Goal: Task Accomplishment & Management: Use online tool/utility

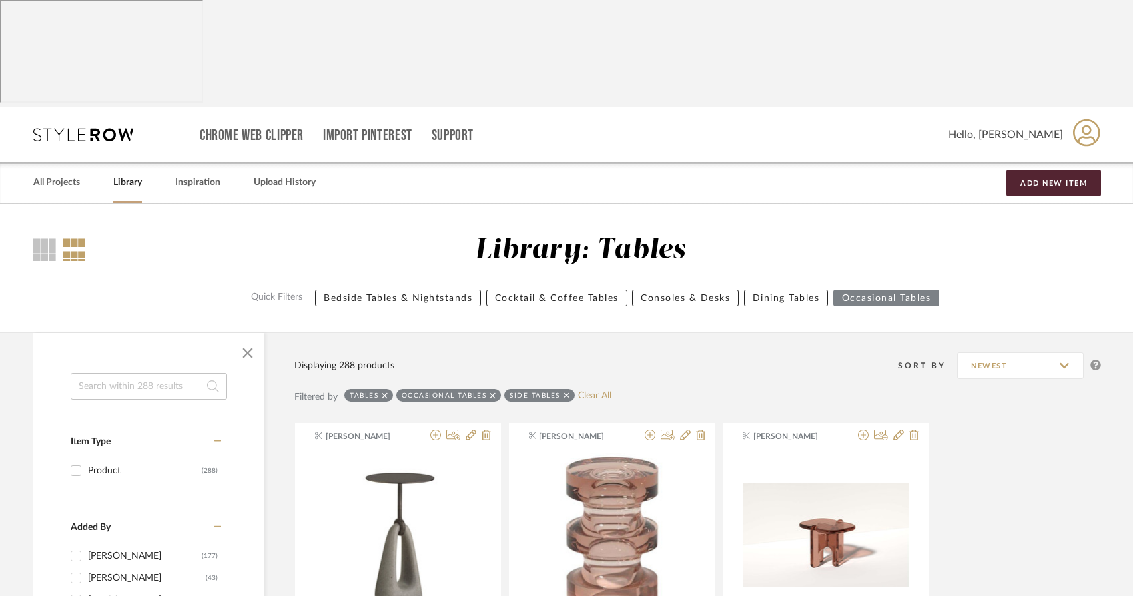
click at [125, 174] on link "Library" at bounding box center [127, 183] width 29 height 18
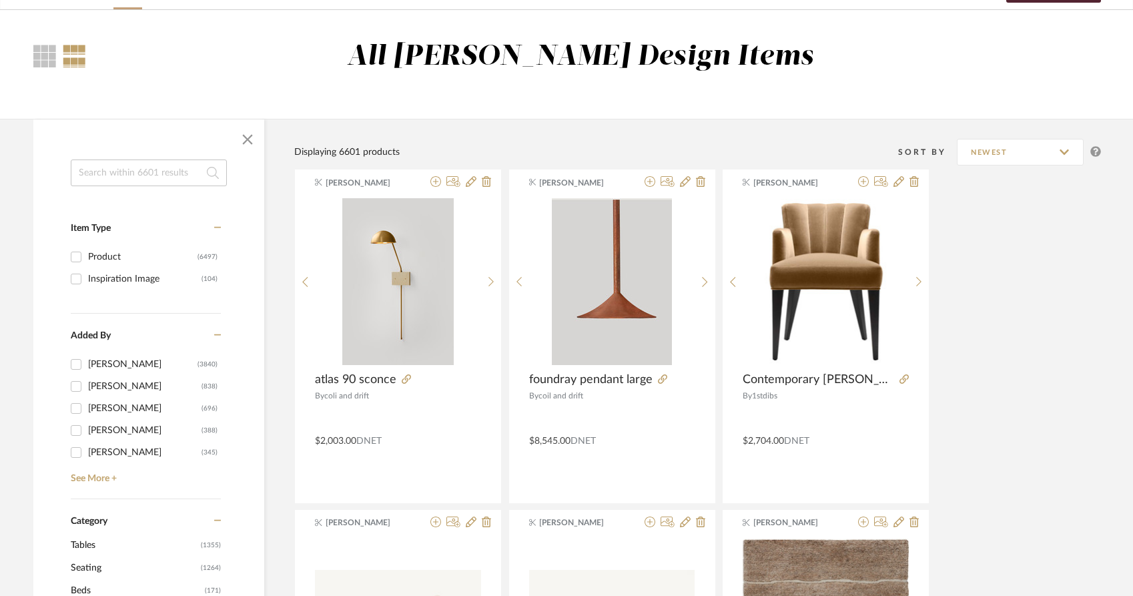
scroll to position [216, 0]
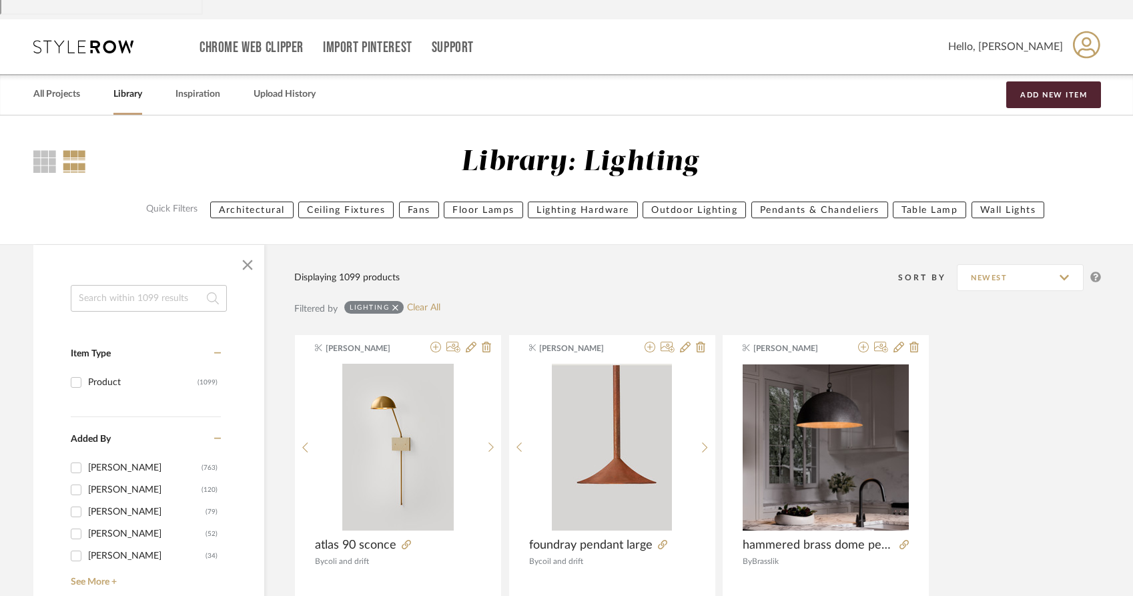
scroll to position [58, 0]
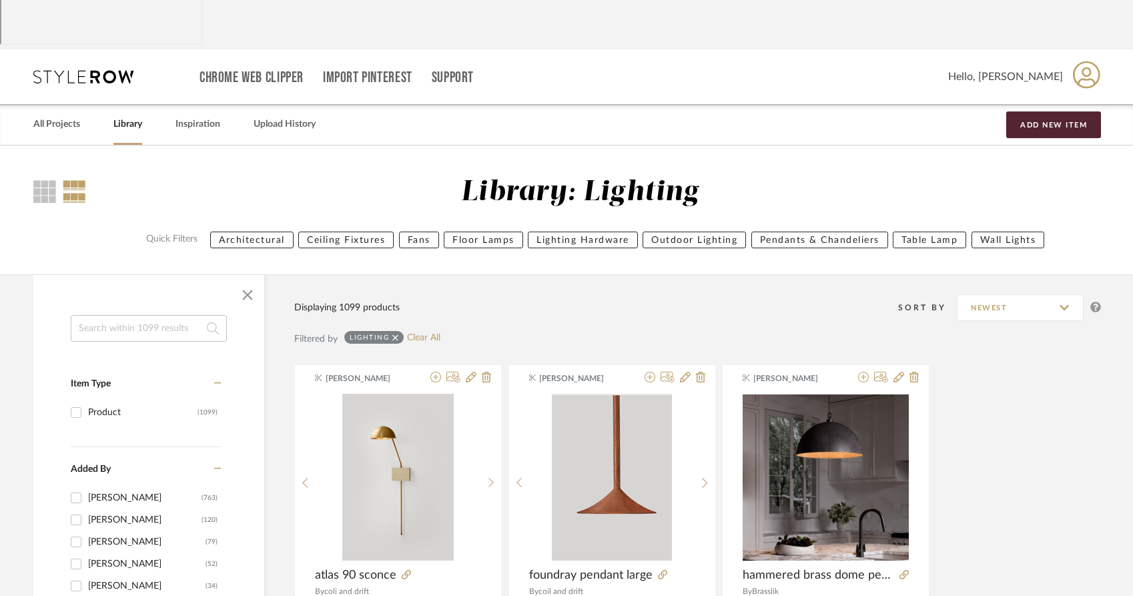
click at [992, 232] on button "Wall Lights" at bounding box center [1008, 240] width 73 height 17
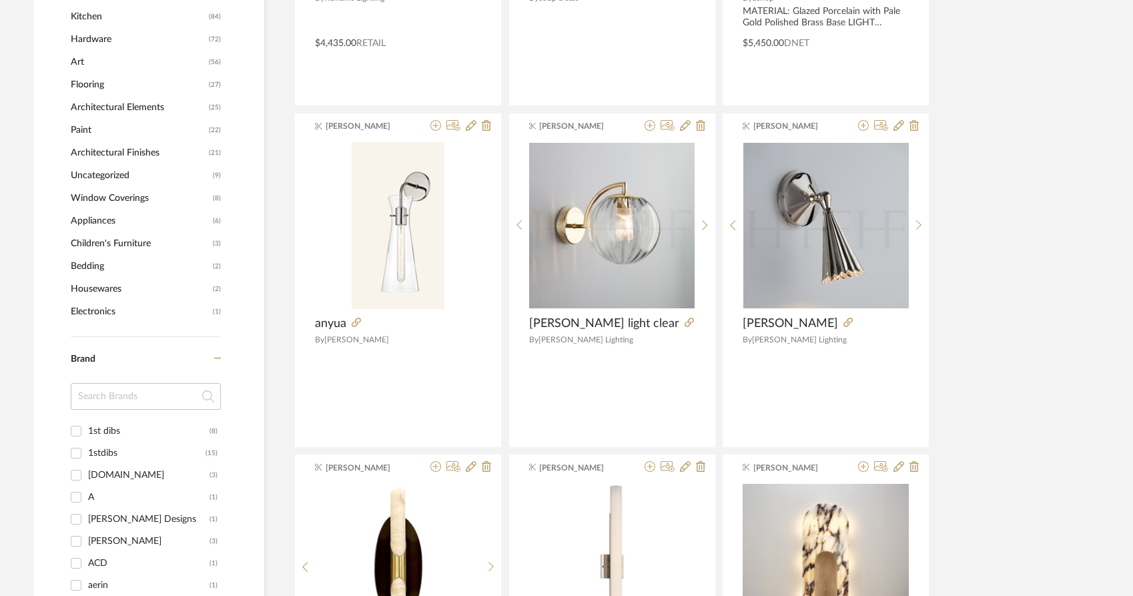
scroll to position [1332, 0]
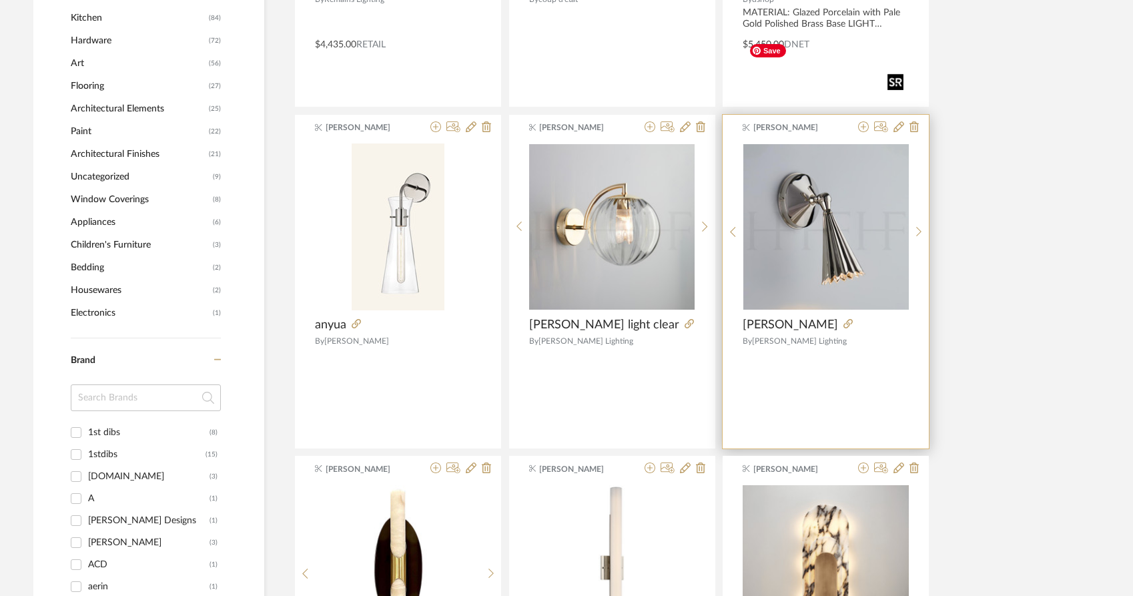
click at [780, 144] on img "0" at bounding box center [827, 227] width 166 height 166
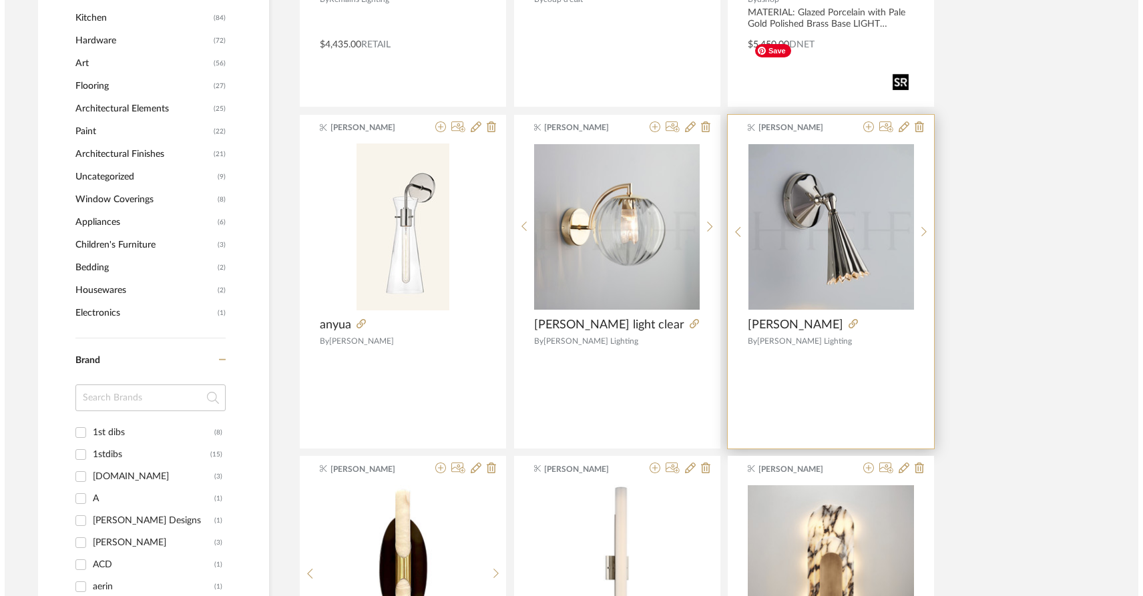
scroll to position [0, 0]
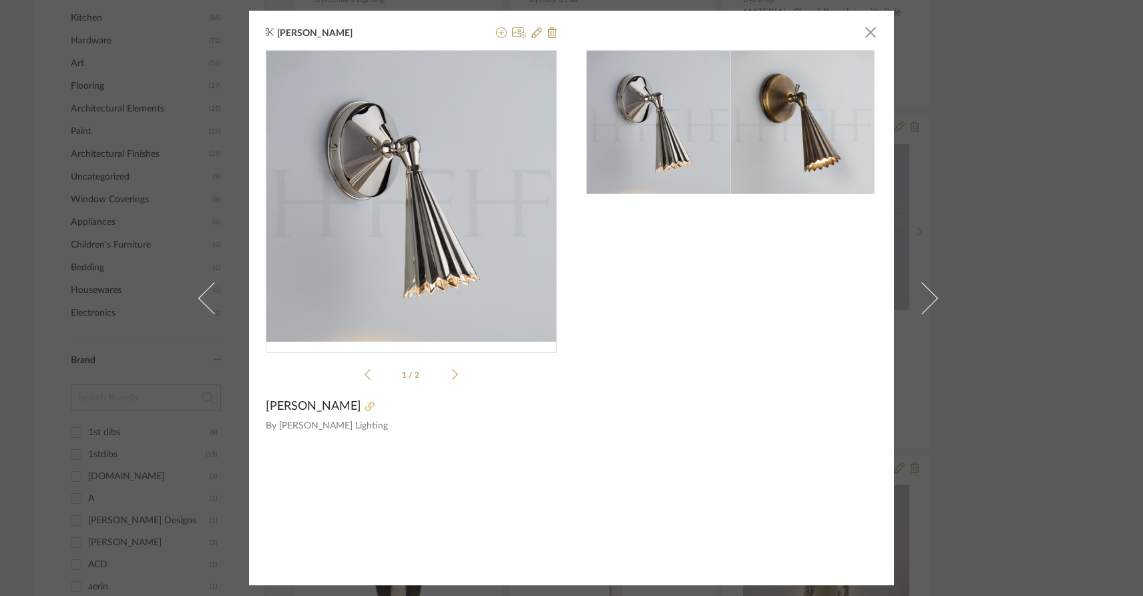
click at [365, 409] on icon at bounding box center [369, 406] width 9 height 9
click at [814, 154] on img at bounding box center [802, 122] width 144 height 144
click at [759, 162] on img at bounding box center [802, 122] width 144 height 144
click at [862, 37] on span "button" at bounding box center [870, 32] width 27 height 27
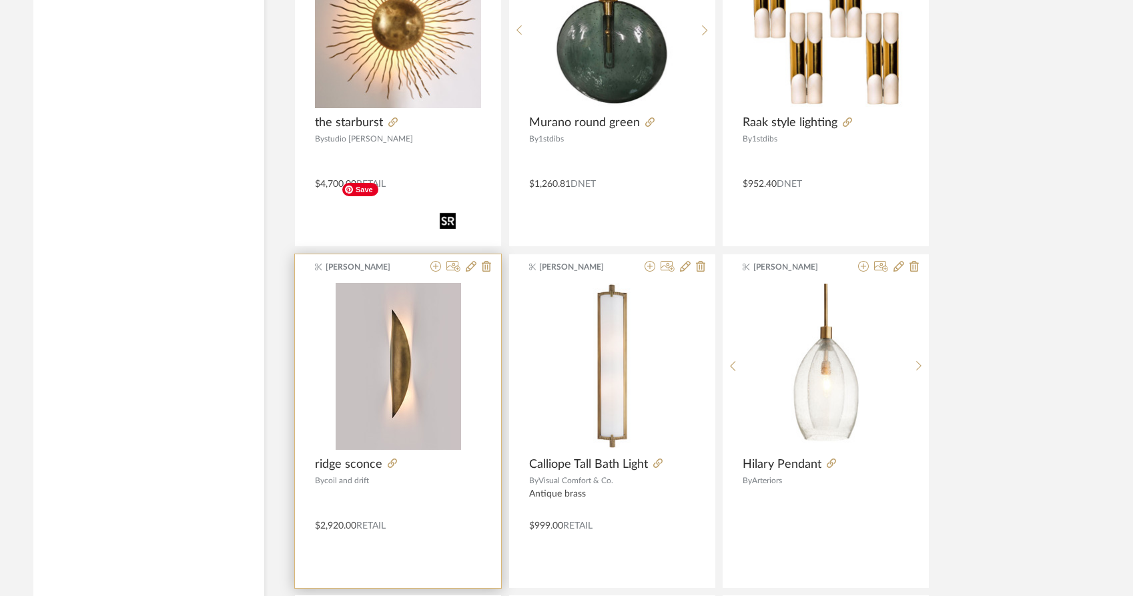
scroll to position [3221, 0]
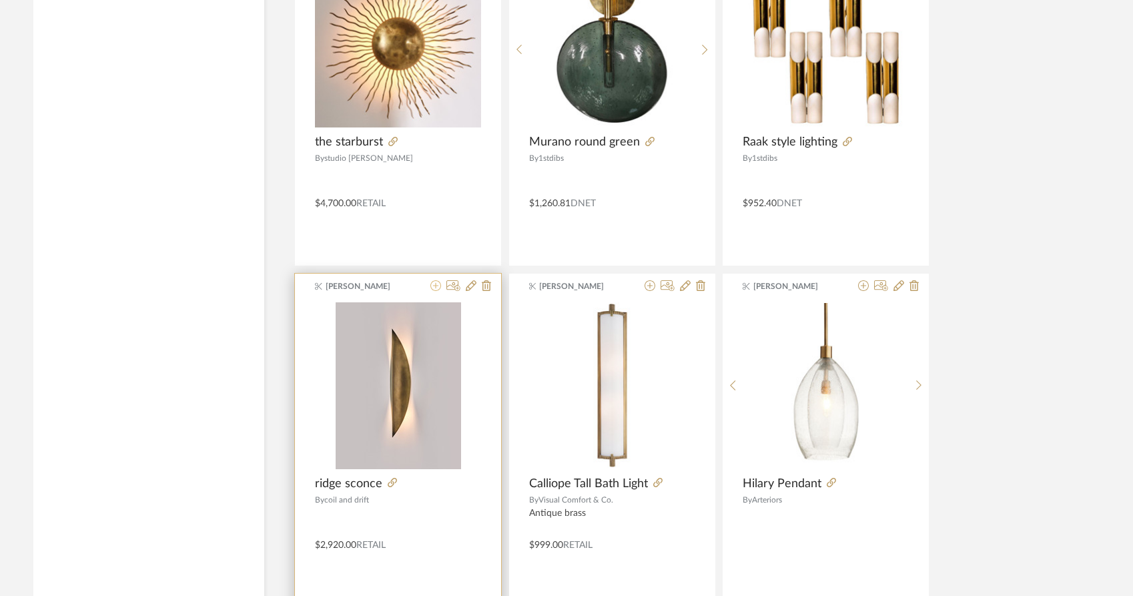
click at [435, 280] on icon at bounding box center [436, 285] width 11 height 11
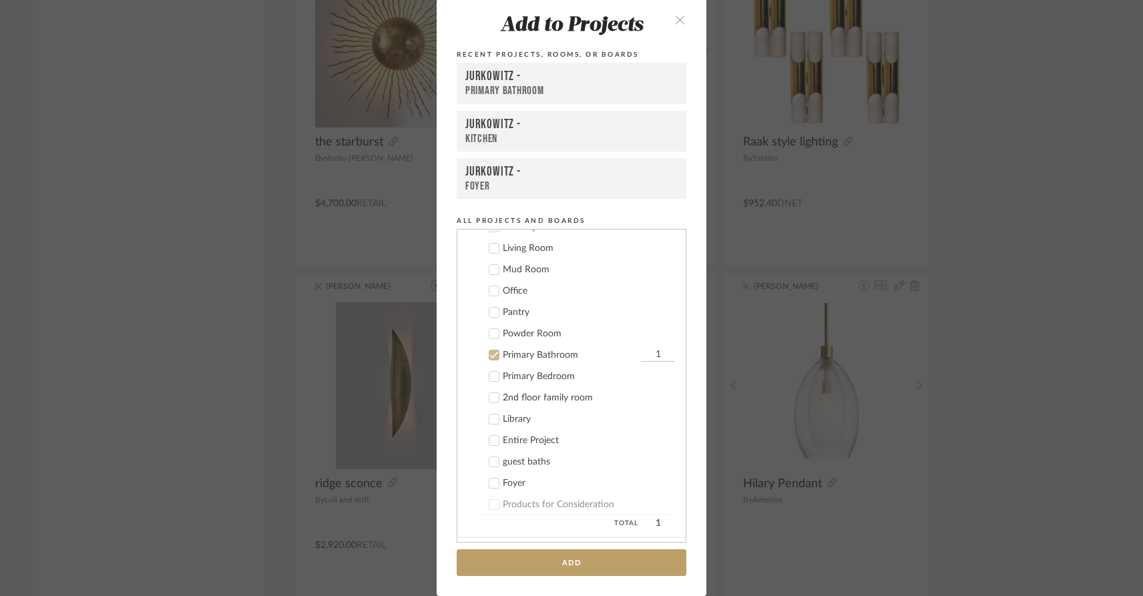
scroll to position [184, 0]
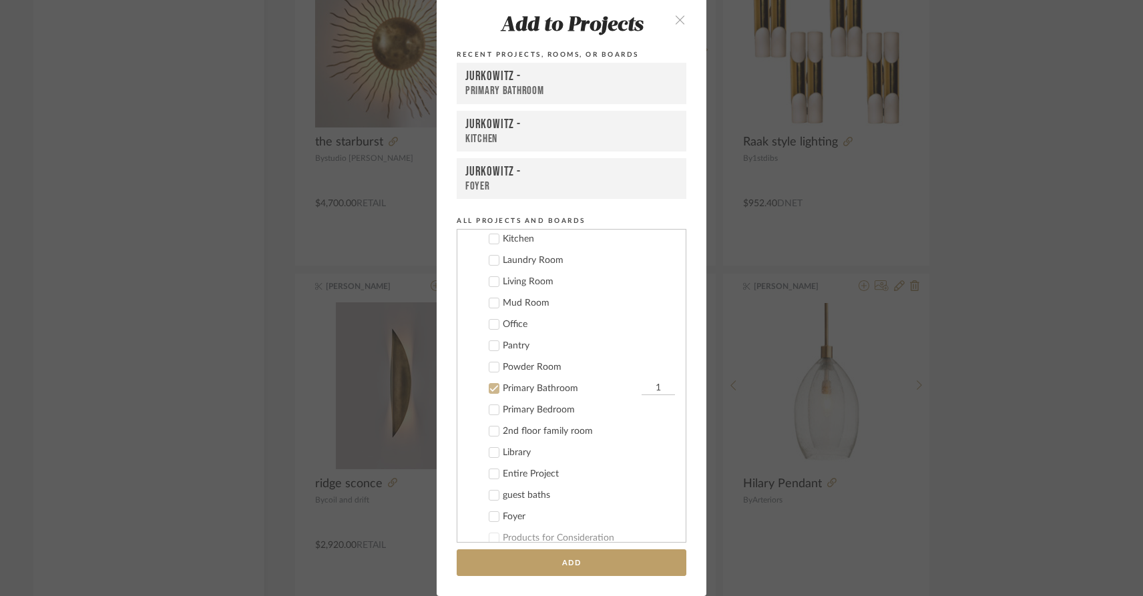
click at [490, 388] on icon at bounding box center [494, 389] width 9 height 7
click at [490, 369] on icon at bounding box center [494, 367] width 9 height 7
click at [555, 565] on button "Add" at bounding box center [572, 562] width 230 height 27
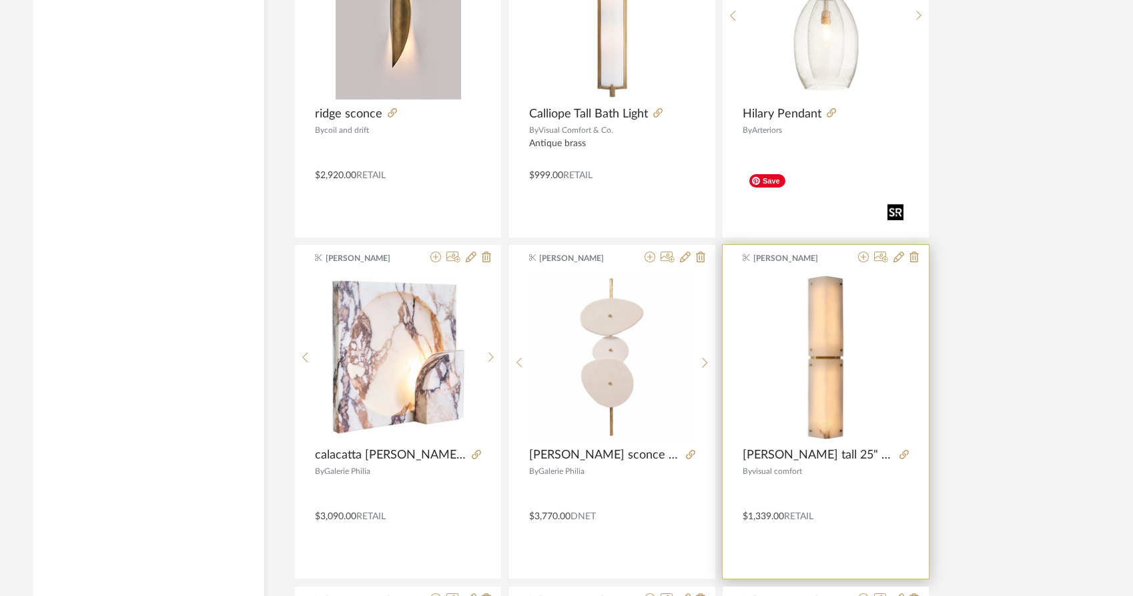
scroll to position [3583, 0]
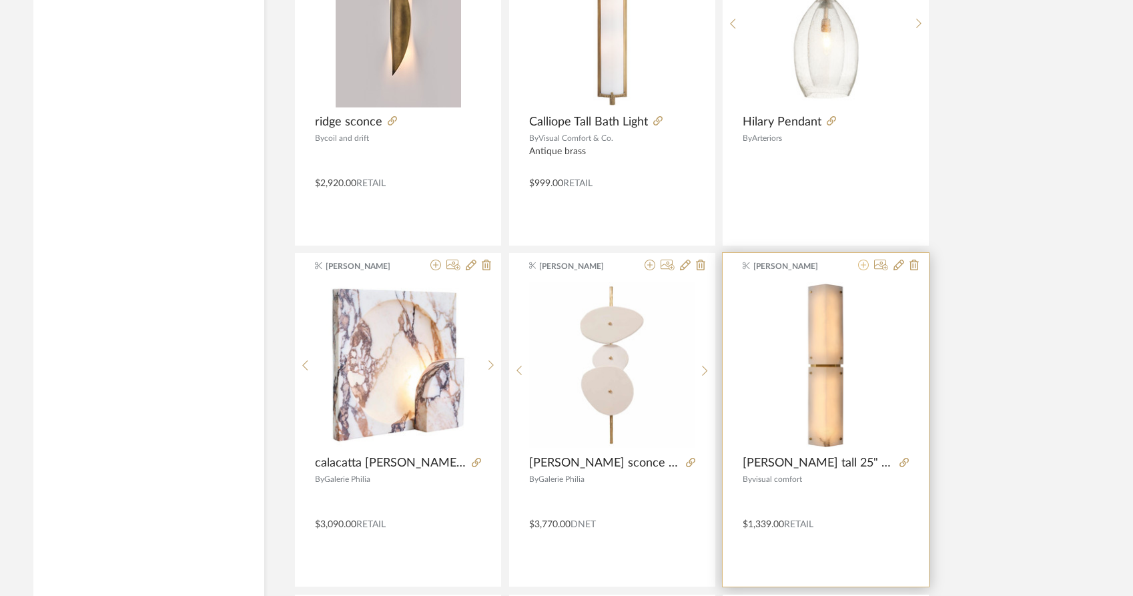
click at [864, 260] on icon at bounding box center [863, 265] width 11 height 11
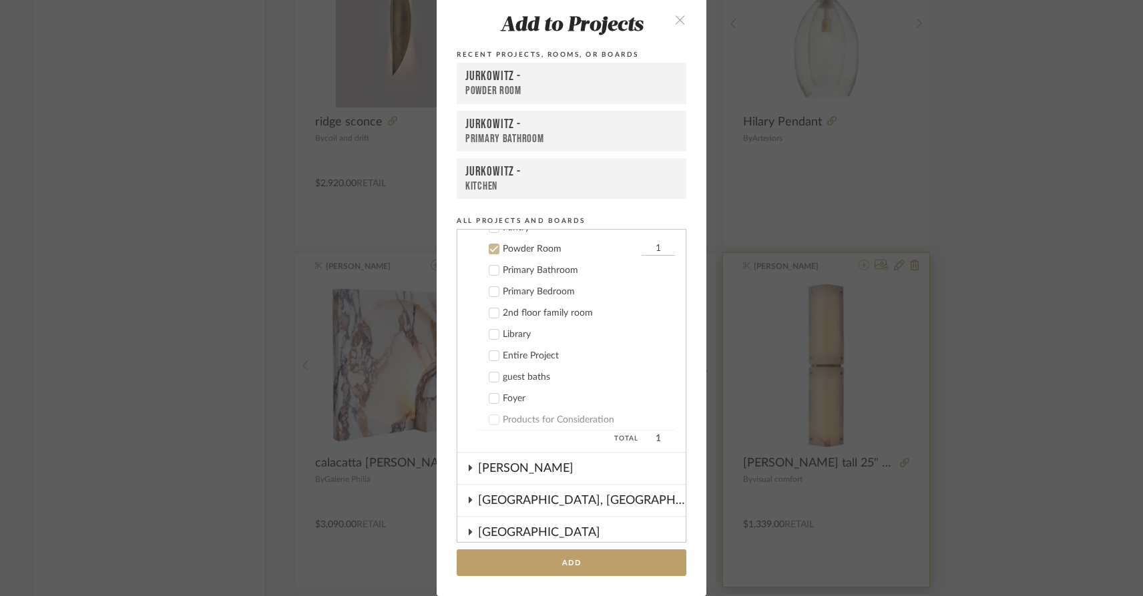
scroll to position [310, 0]
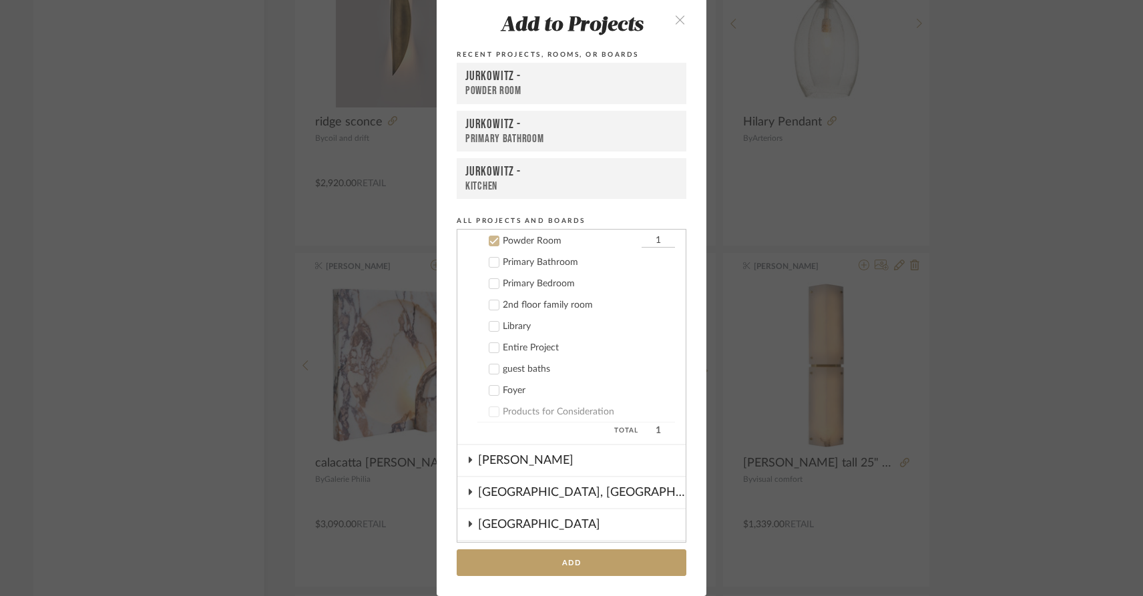
click at [490, 263] on icon at bounding box center [494, 263] width 9 height 7
click at [490, 242] on icon at bounding box center [493, 240] width 9 height 9
click at [555, 566] on button "Add" at bounding box center [572, 562] width 230 height 27
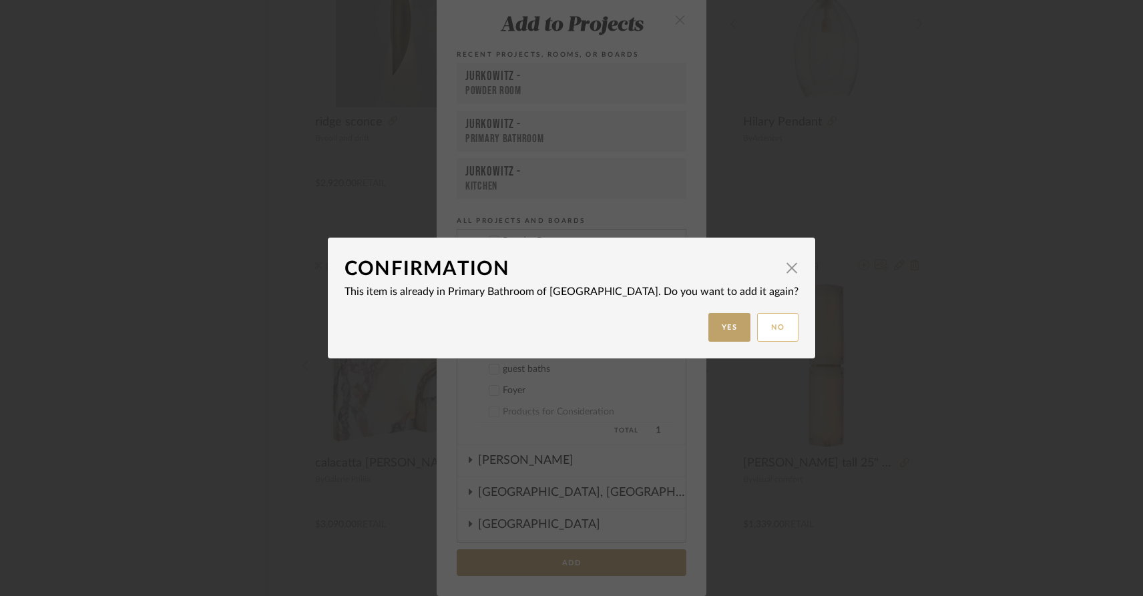
click at [757, 331] on button "No" at bounding box center [777, 327] width 41 height 29
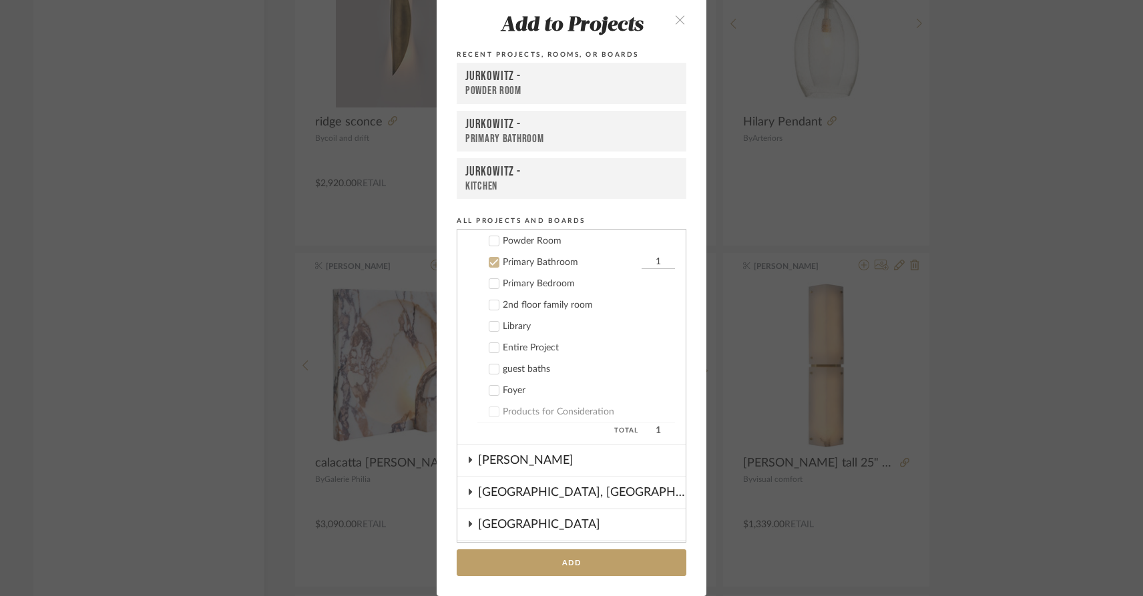
click at [241, 419] on div "Add to Projects Recent Projects, Rooms, or Boards Jurkowitz - [GEOGRAPHIC_DATA]…" at bounding box center [571, 298] width 1143 height 596
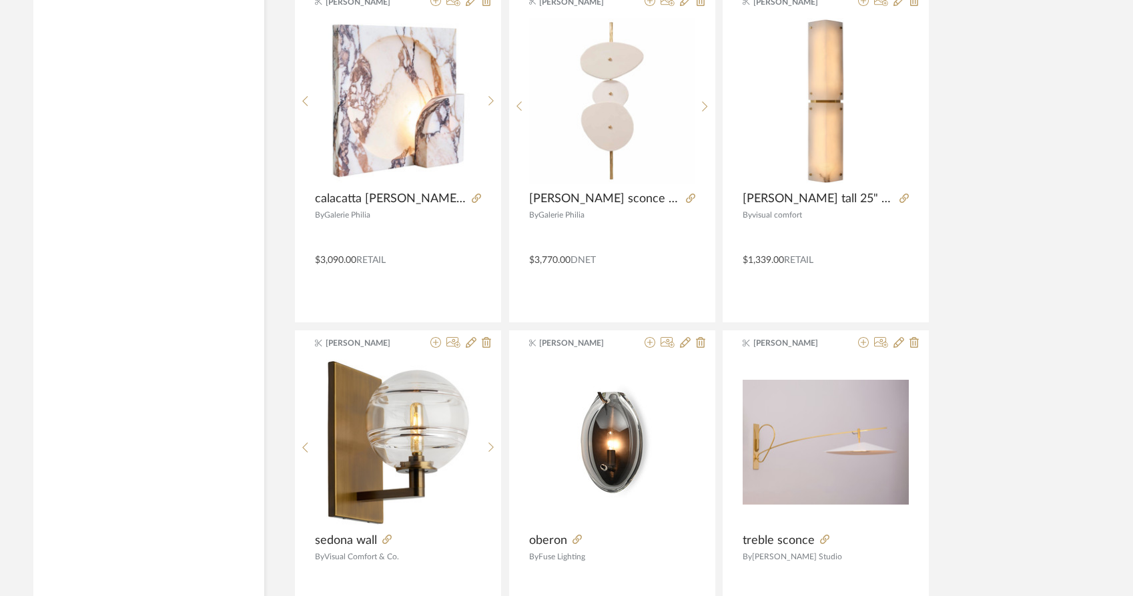
scroll to position [3950, 0]
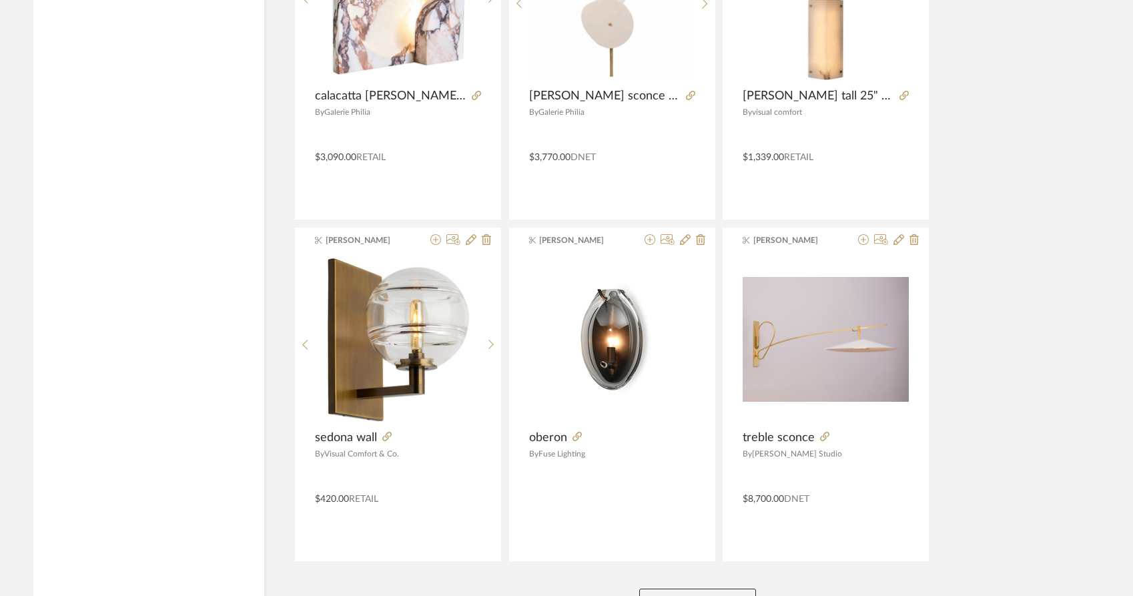
click at [680, 589] on button "View More" at bounding box center [697, 602] width 117 height 27
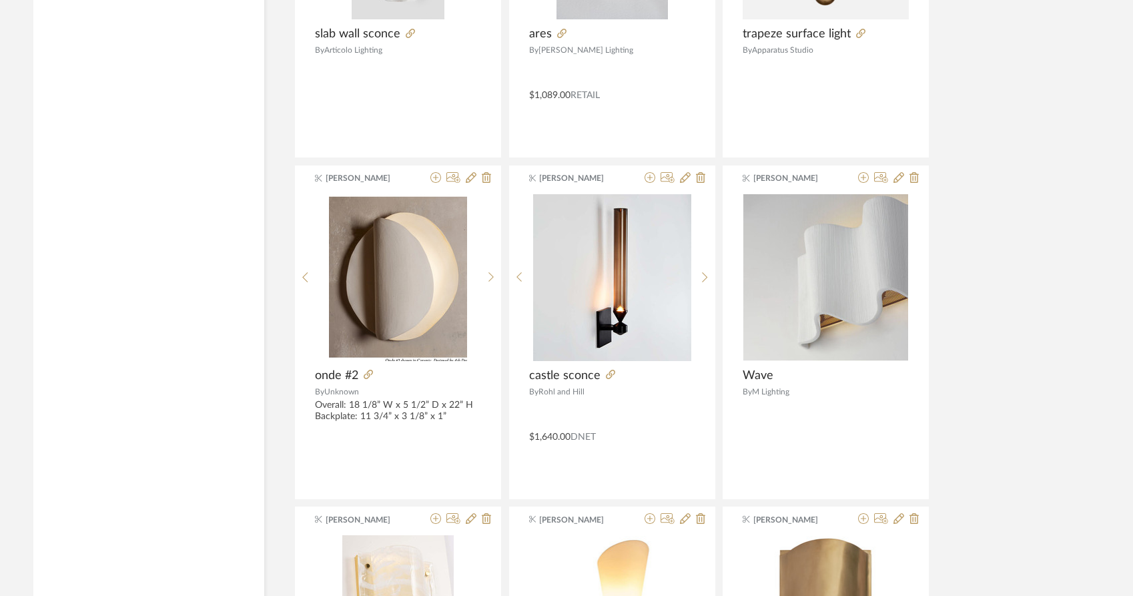
scroll to position [6066, 0]
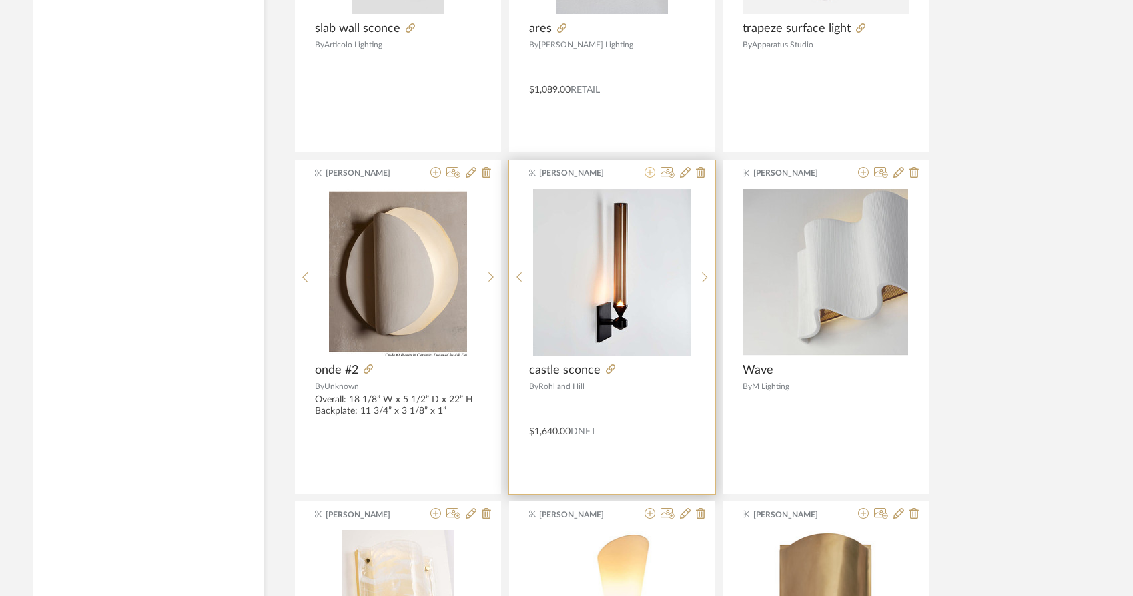
click at [647, 167] on icon at bounding box center [650, 172] width 11 height 11
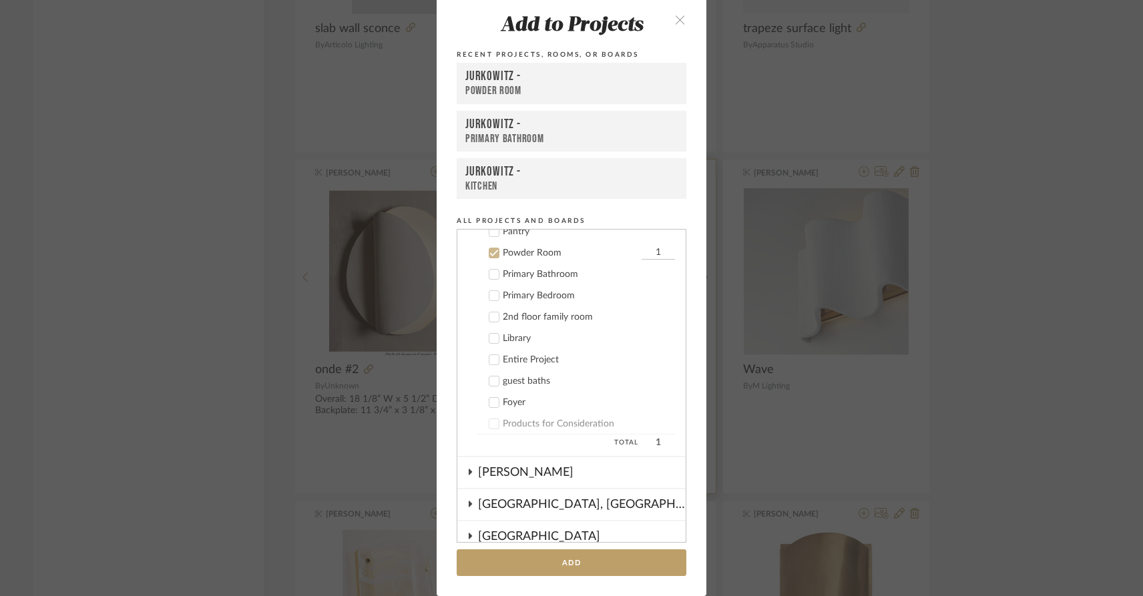
scroll to position [310, 0]
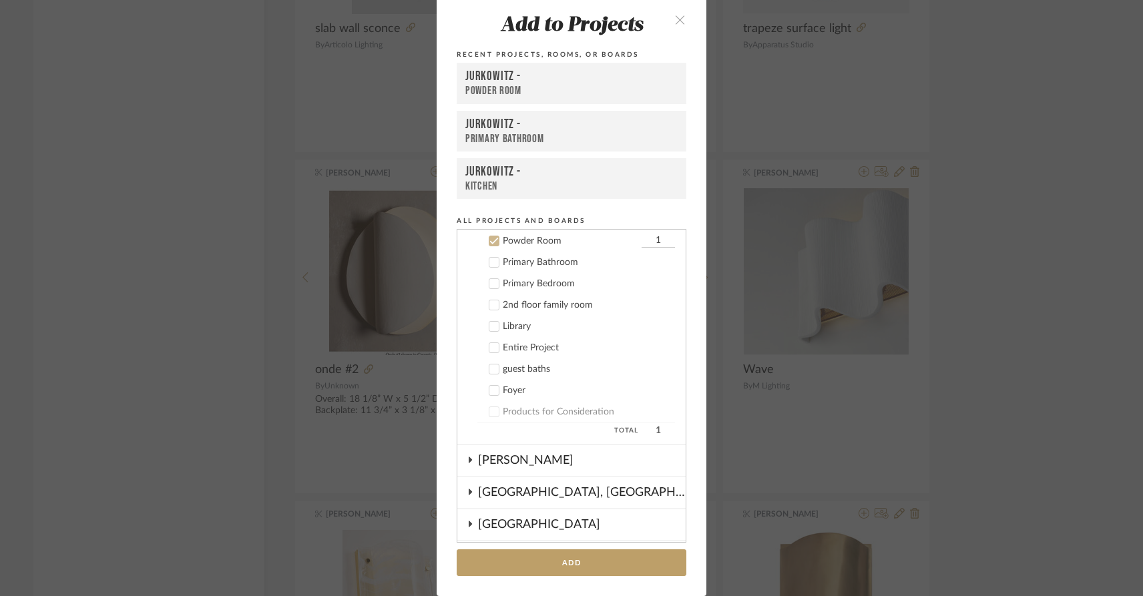
click at [490, 260] on icon at bounding box center [493, 262] width 9 height 9
click at [541, 565] on button "Add" at bounding box center [572, 562] width 230 height 27
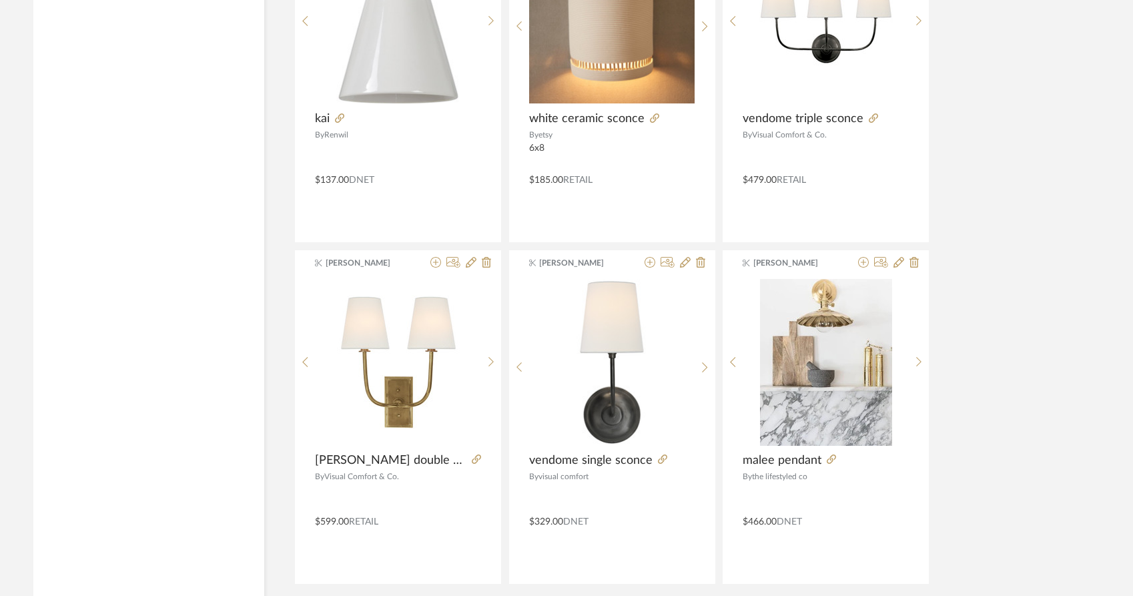
scroll to position [8047, 0]
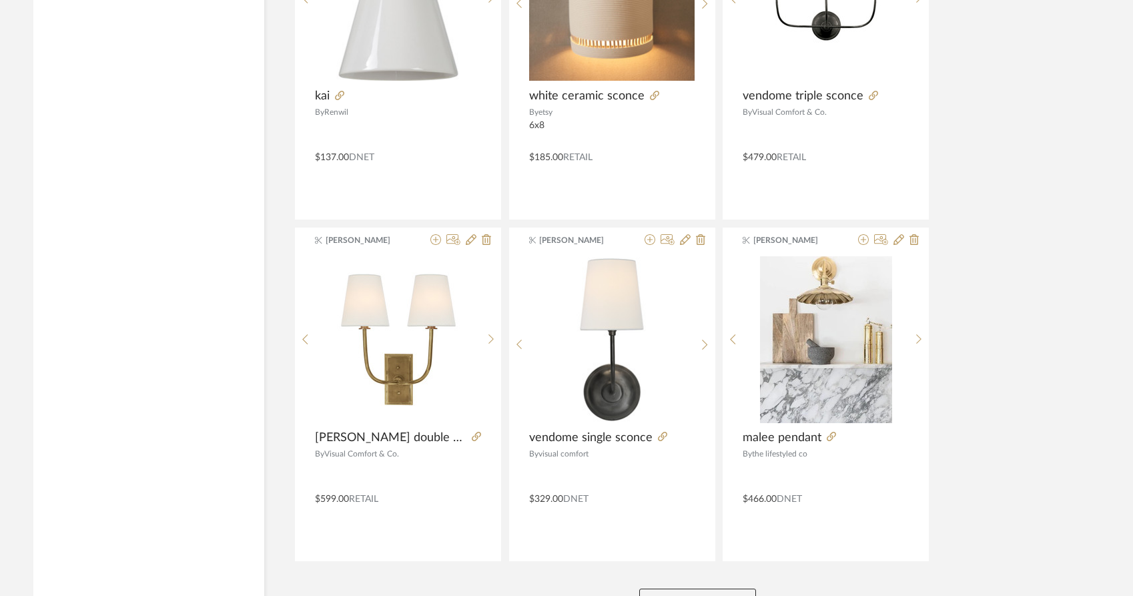
click at [689, 589] on button "View More" at bounding box center [697, 602] width 117 height 27
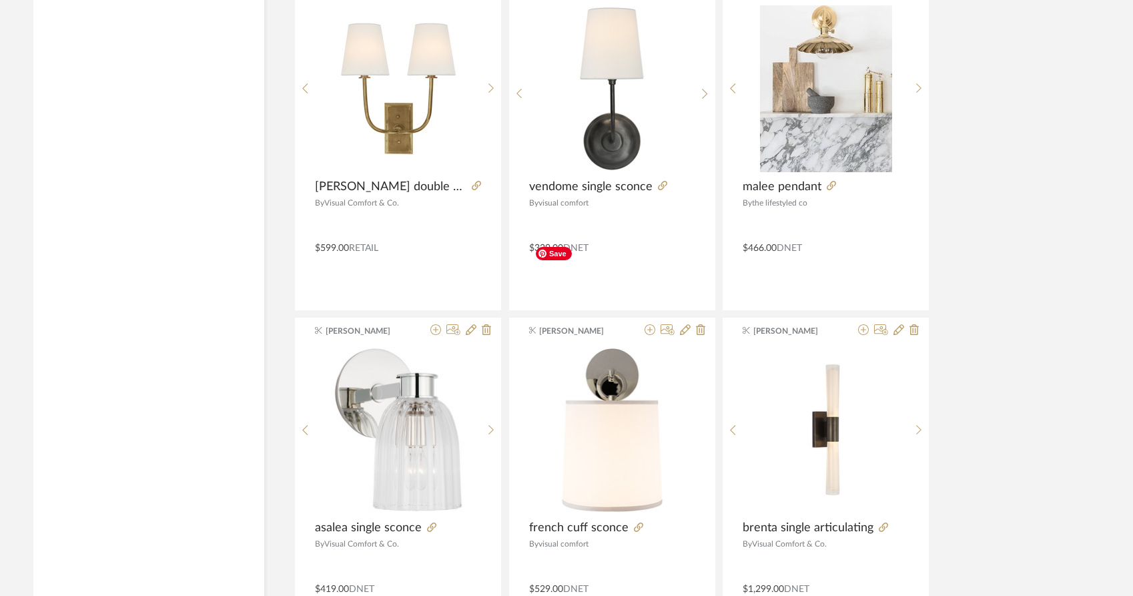
scroll to position [8386, 0]
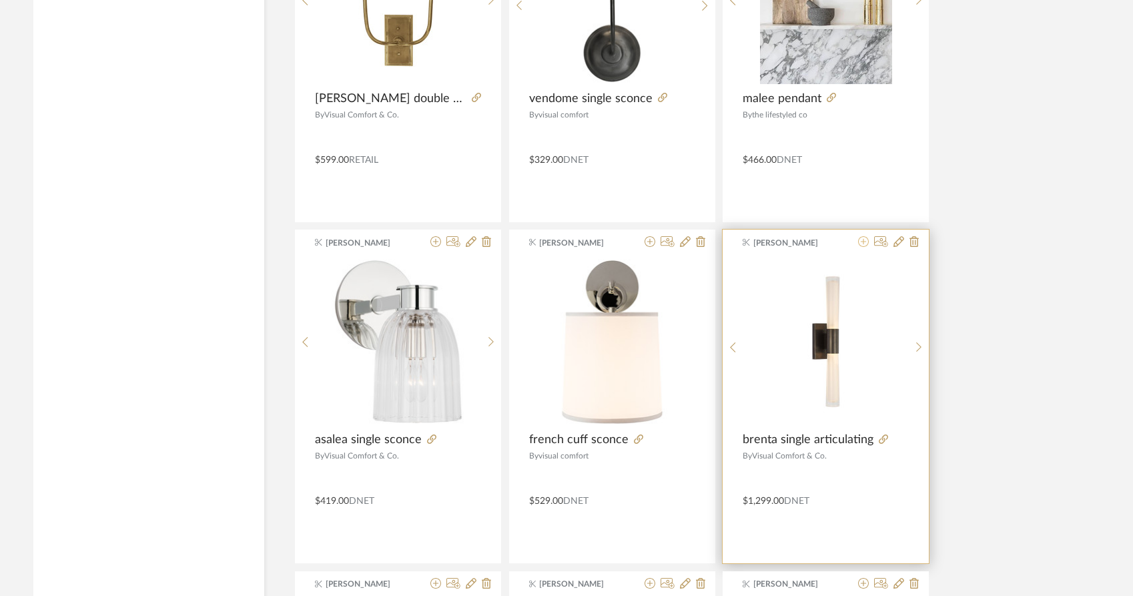
click at [863, 236] on icon at bounding box center [863, 241] width 11 height 11
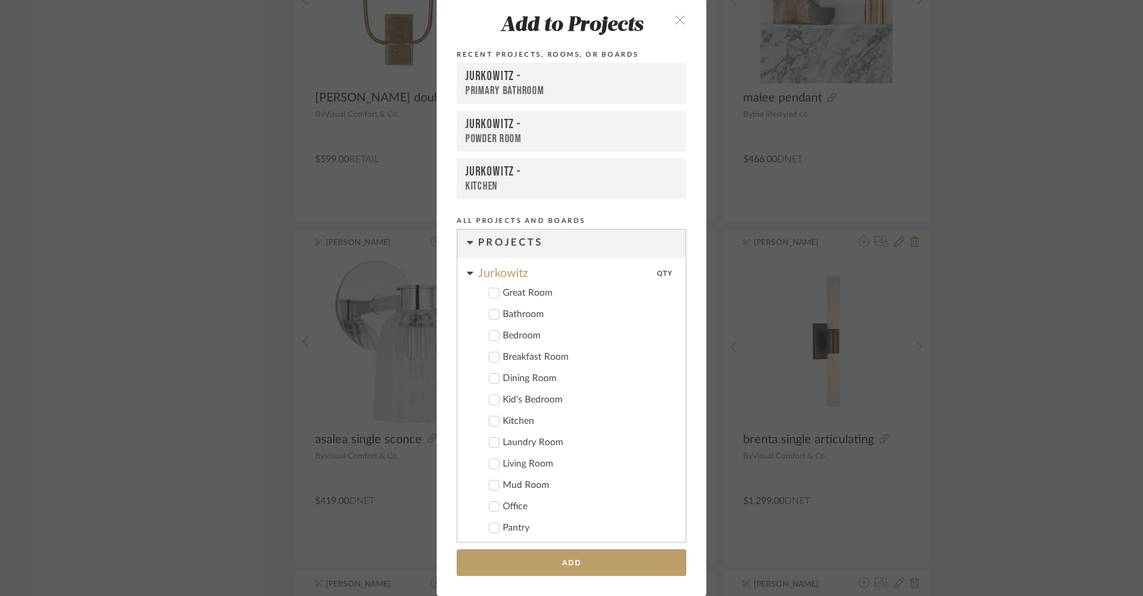
scroll to position [1, 0]
click at [489, 316] on icon at bounding box center [493, 314] width 9 height 9
click at [526, 562] on button "Add" at bounding box center [572, 562] width 230 height 27
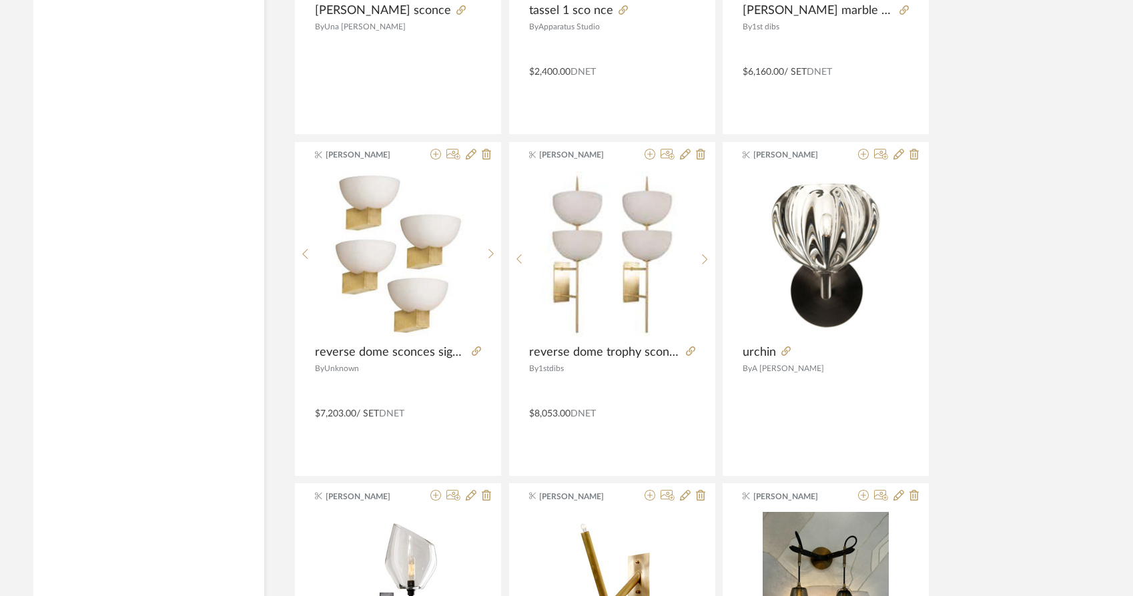
scroll to position [9507, 0]
